Goal: Use online tool/utility: Use online tool/utility

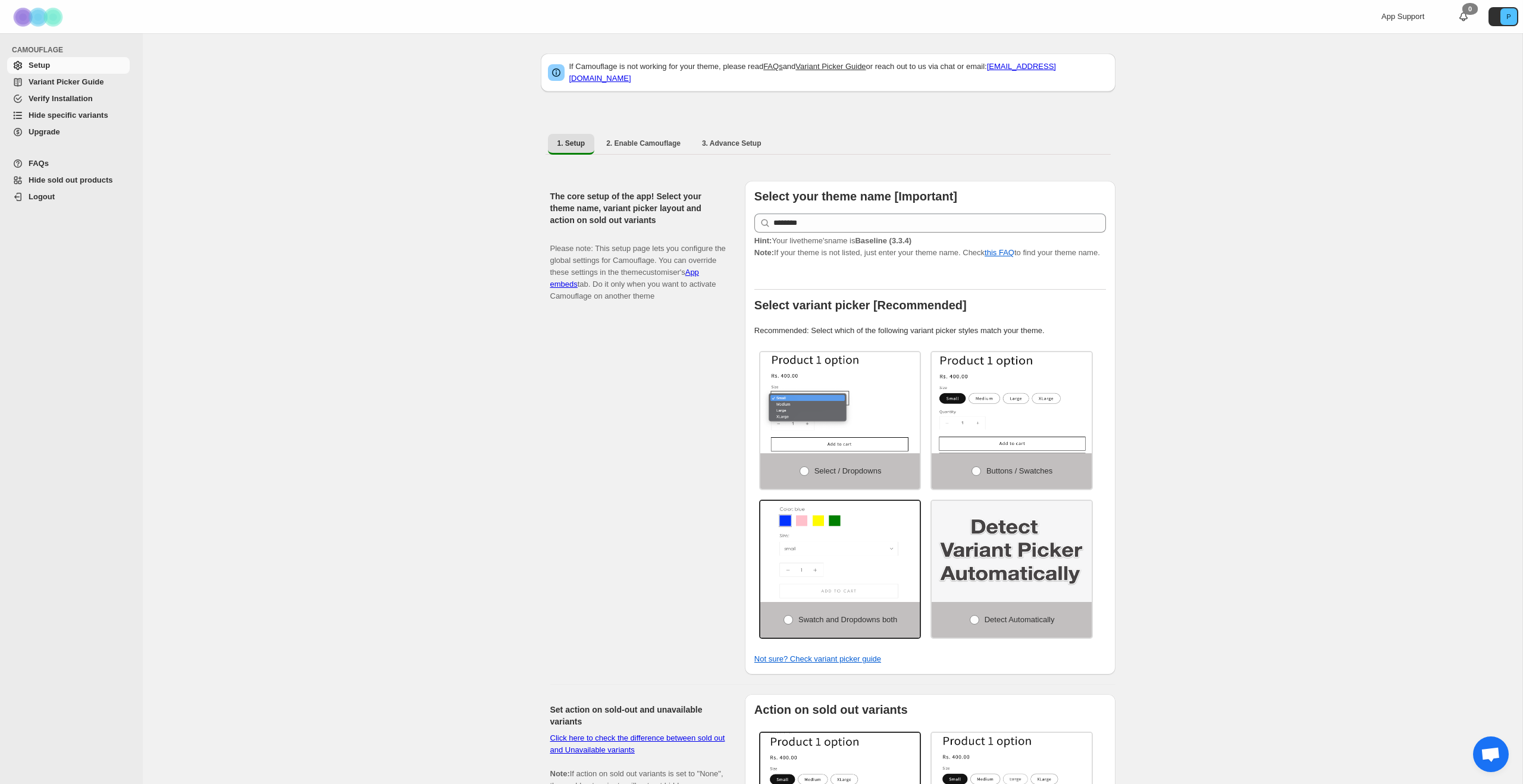
click at [88, 116] on span "Hide specific variants" at bounding box center [68, 114] width 79 height 9
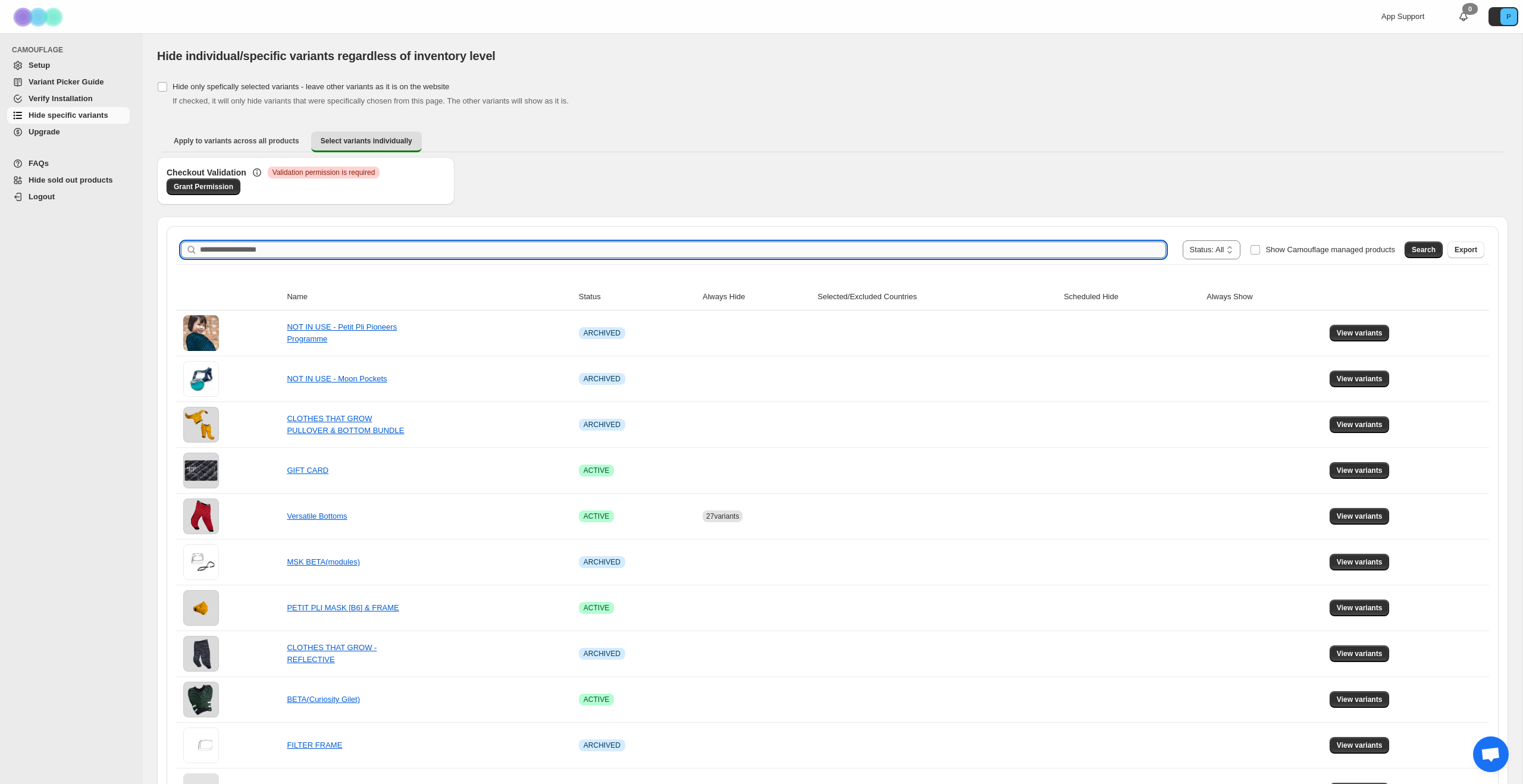
click at [410, 250] on input "Search product name" at bounding box center [683, 249] width 966 height 17
type input "********"
click at [1416, 253] on span "Search" at bounding box center [1424, 249] width 24 height 9
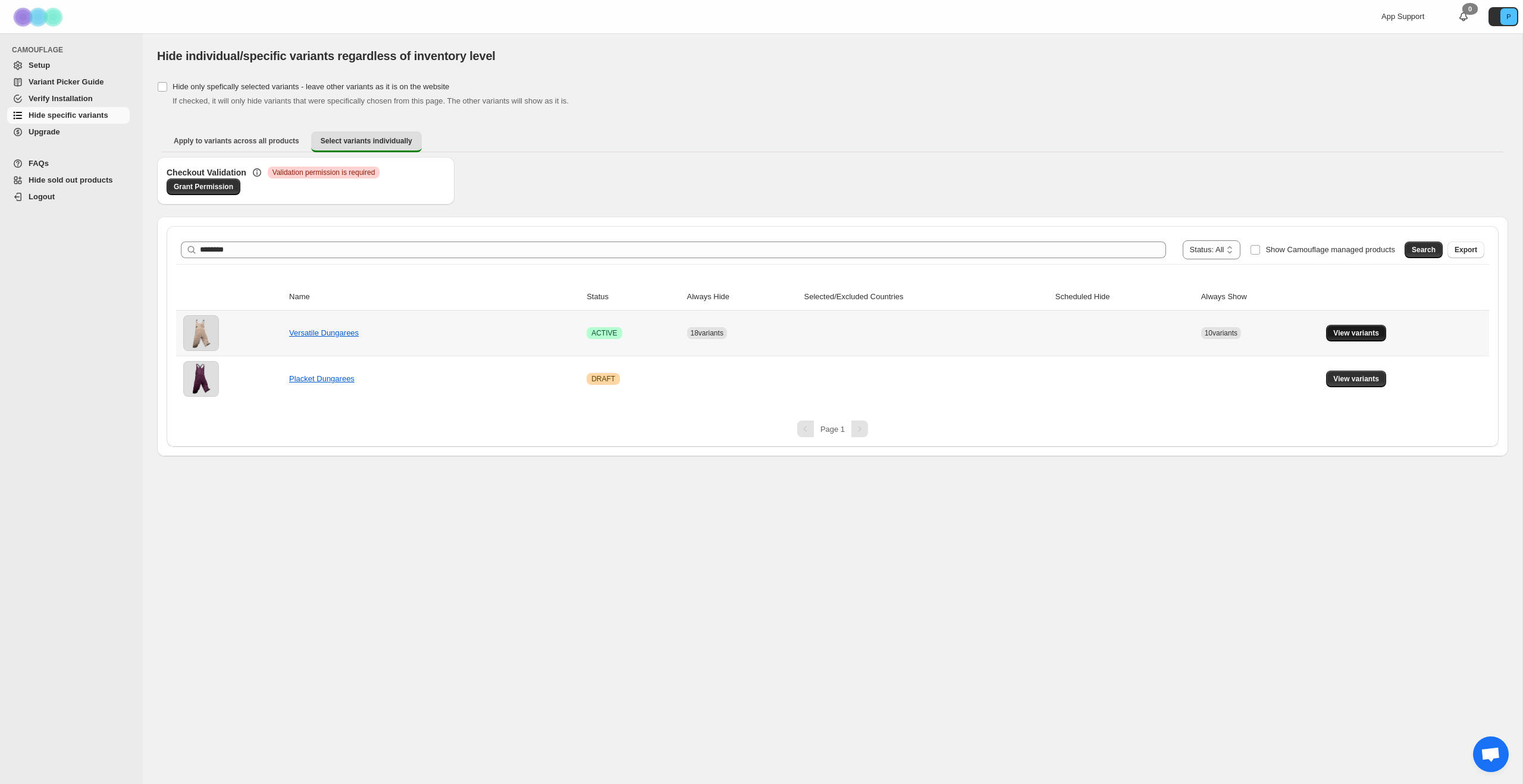
click at [1351, 329] on span "View variants" at bounding box center [1356, 333] width 46 height 9
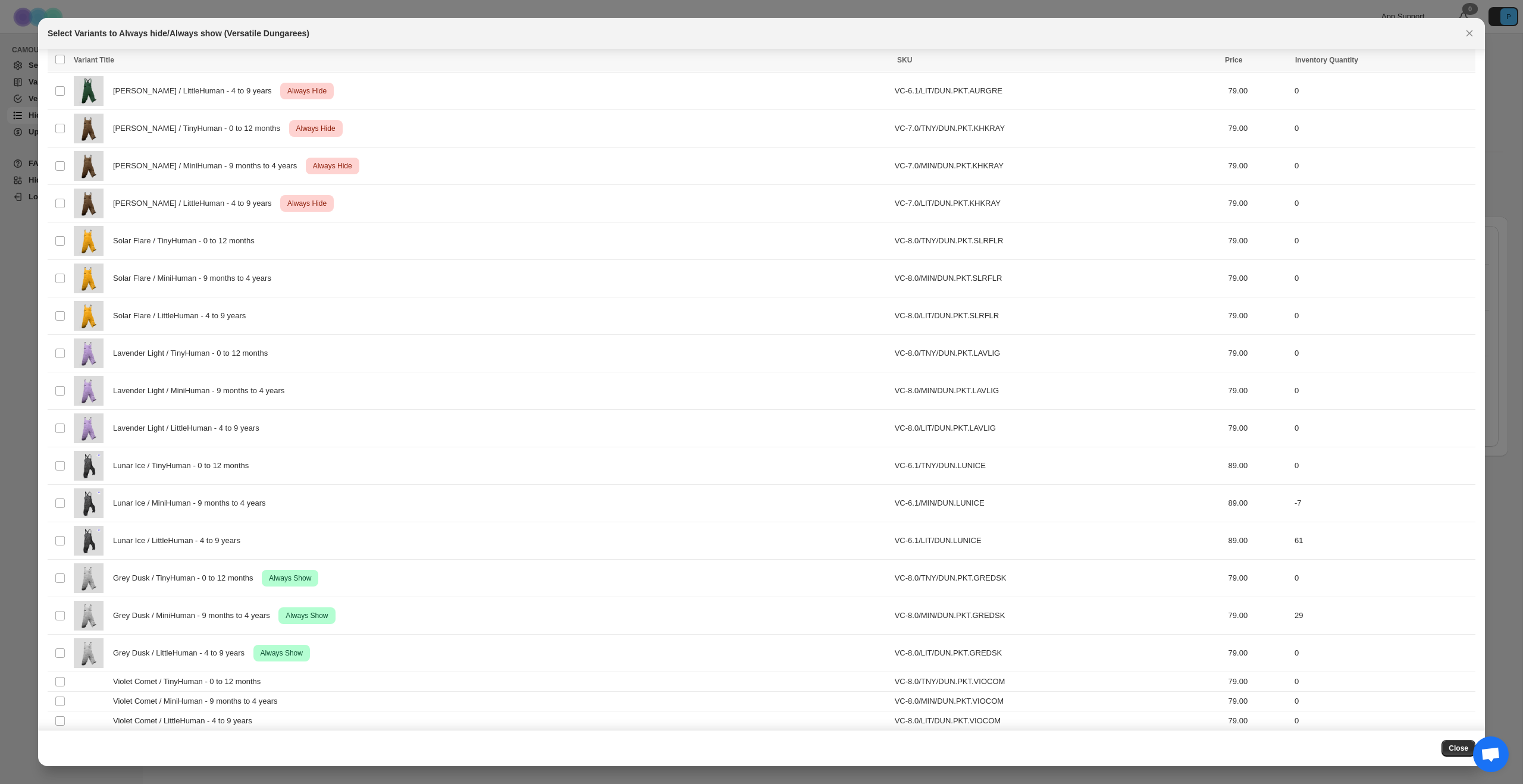
scroll to position [1241, 0]
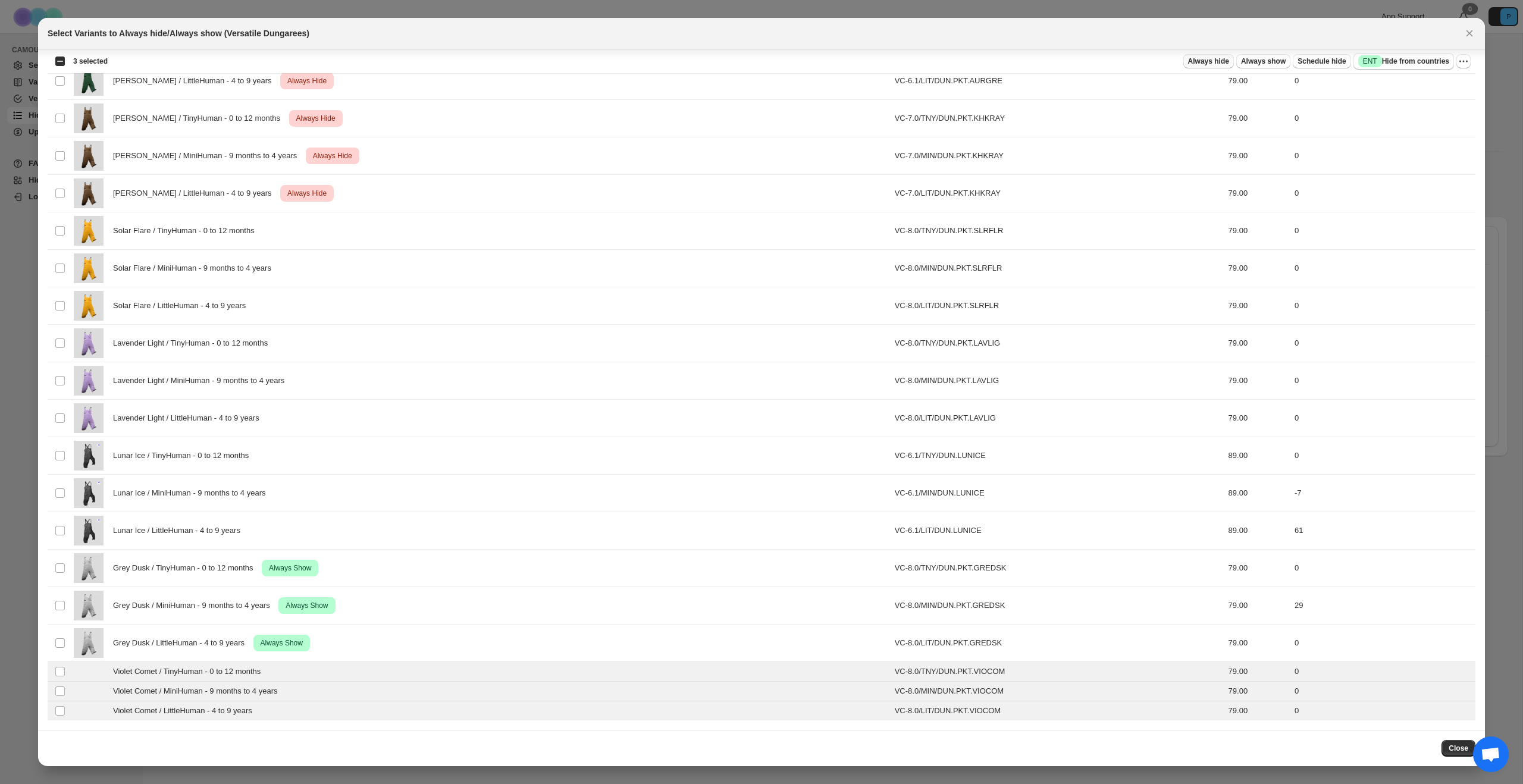
click at [1218, 66] on button "Always hide" at bounding box center [1209, 62] width 50 height 15
